Goal: Task Accomplishment & Management: Manage account settings

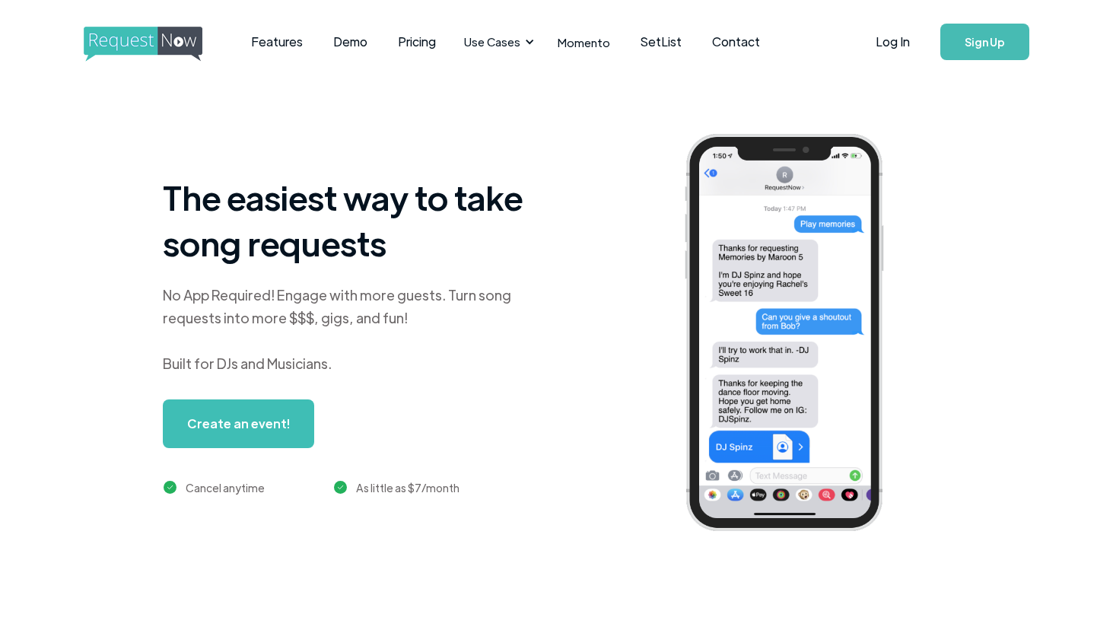
click at [900, 35] on link "Log In" at bounding box center [893, 41] width 65 height 53
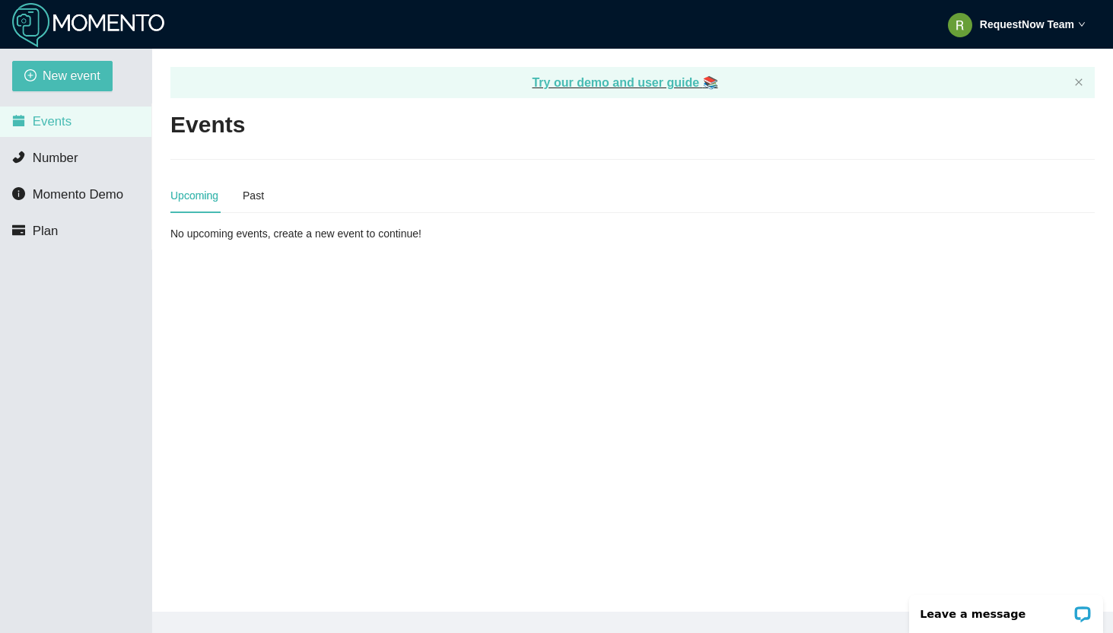
click at [1053, 29] on strong "RequestNow Team" at bounding box center [1027, 24] width 94 height 12
click at [1005, 65] on span "Profile" at bounding box center [994, 66] width 37 height 14
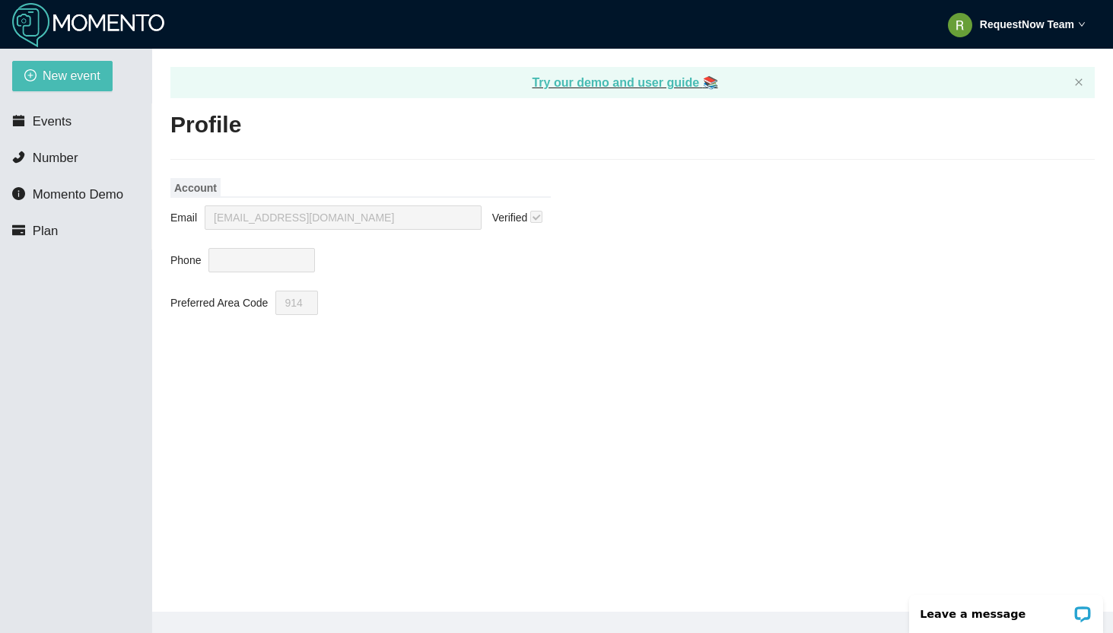
click at [1000, 19] on strong "RequestNow Team" at bounding box center [1027, 24] width 94 height 12
click at [988, 62] on span "Profile" at bounding box center [994, 66] width 37 height 14
click at [1016, 12] on div "RequestNow Team" at bounding box center [1017, 24] width 138 height 49
click at [966, 81] on li "Log out" at bounding box center [1015, 91] width 141 height 24
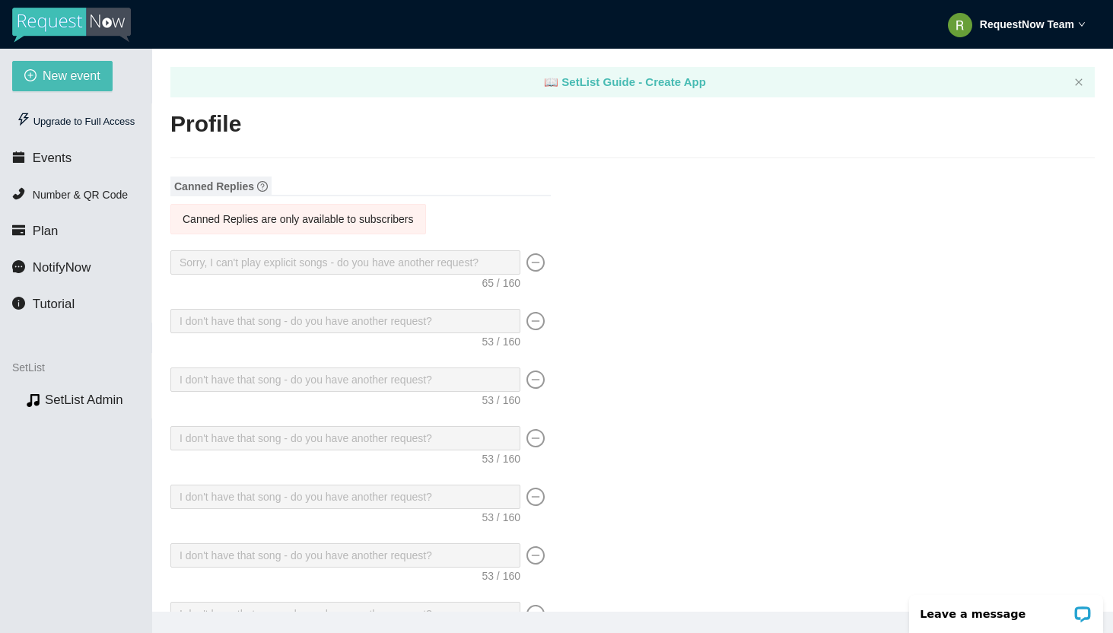
type input "Matt"
type input "Auerbach"
type input "DJ Rocky"
type input "DJ"
type input "contact@requestnow.io"
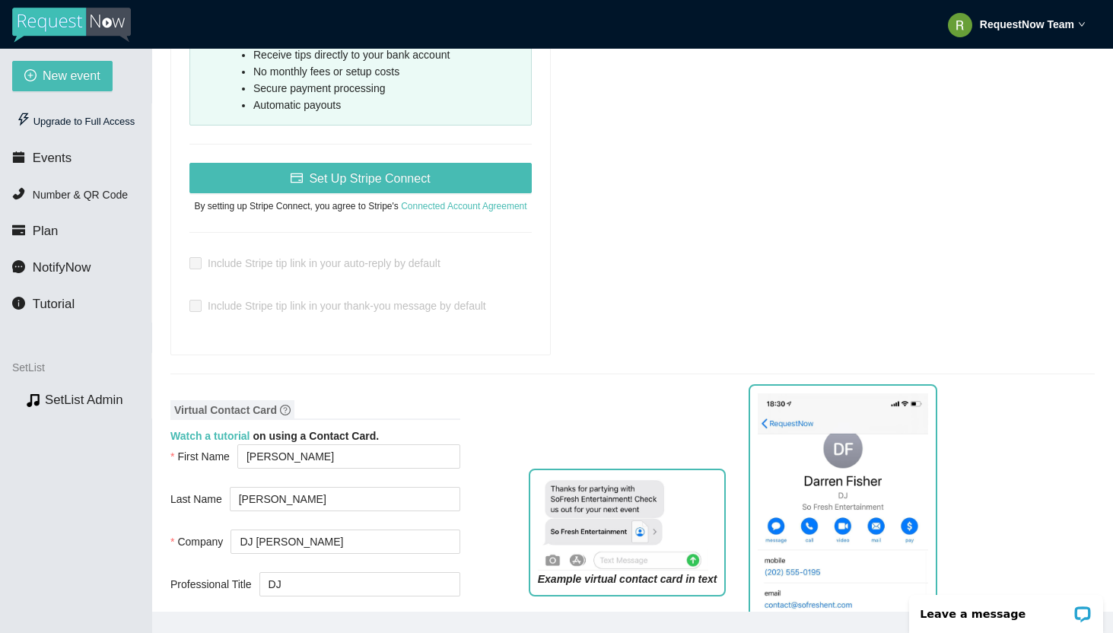
scroll to position [1257, 0]
